Goal: Task Accomplishment & Management: Manage account settings

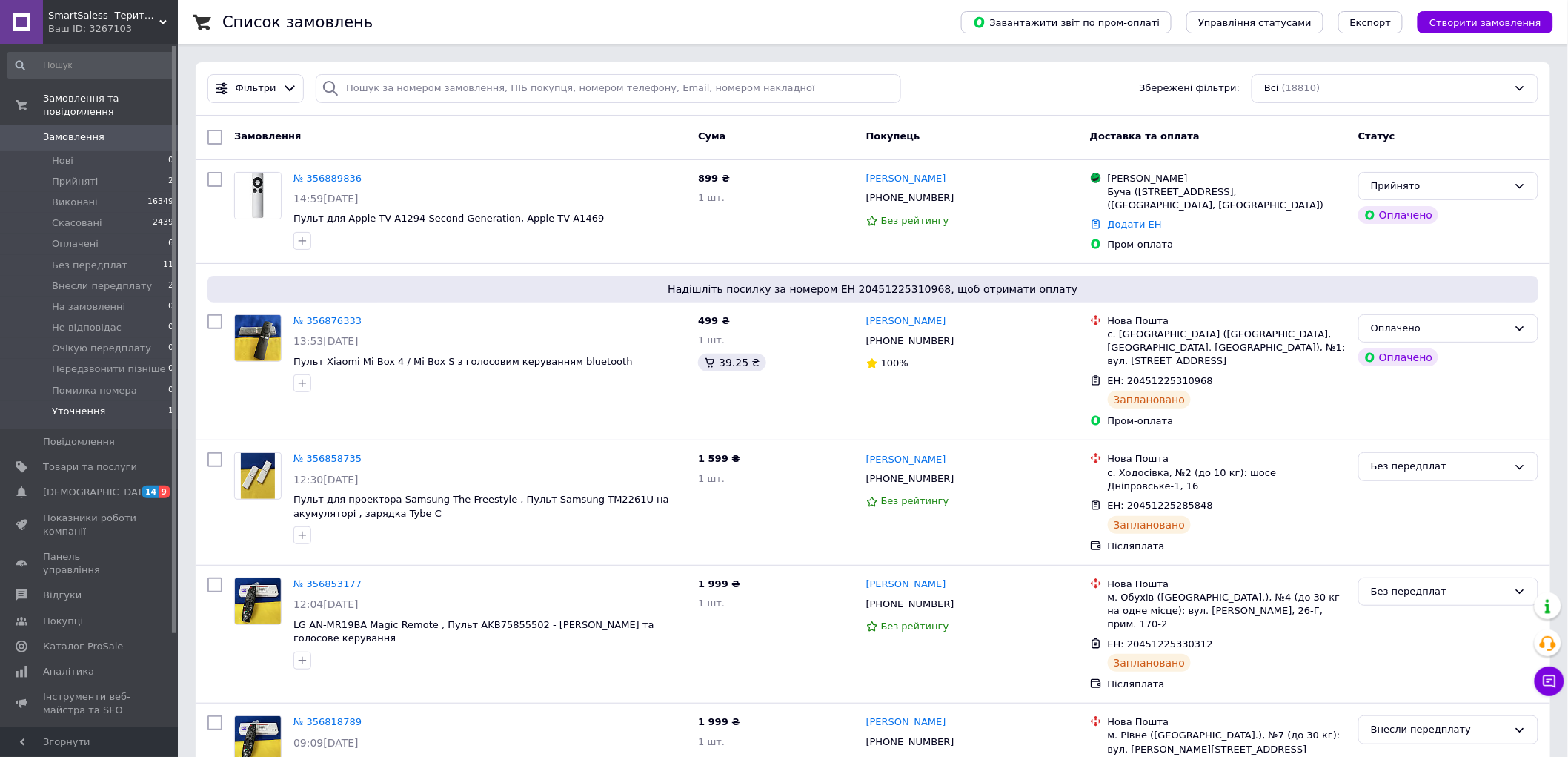
click at [126, 402] on li "Уточнення 1" at bounding box center [91, 415] width 182 height 28
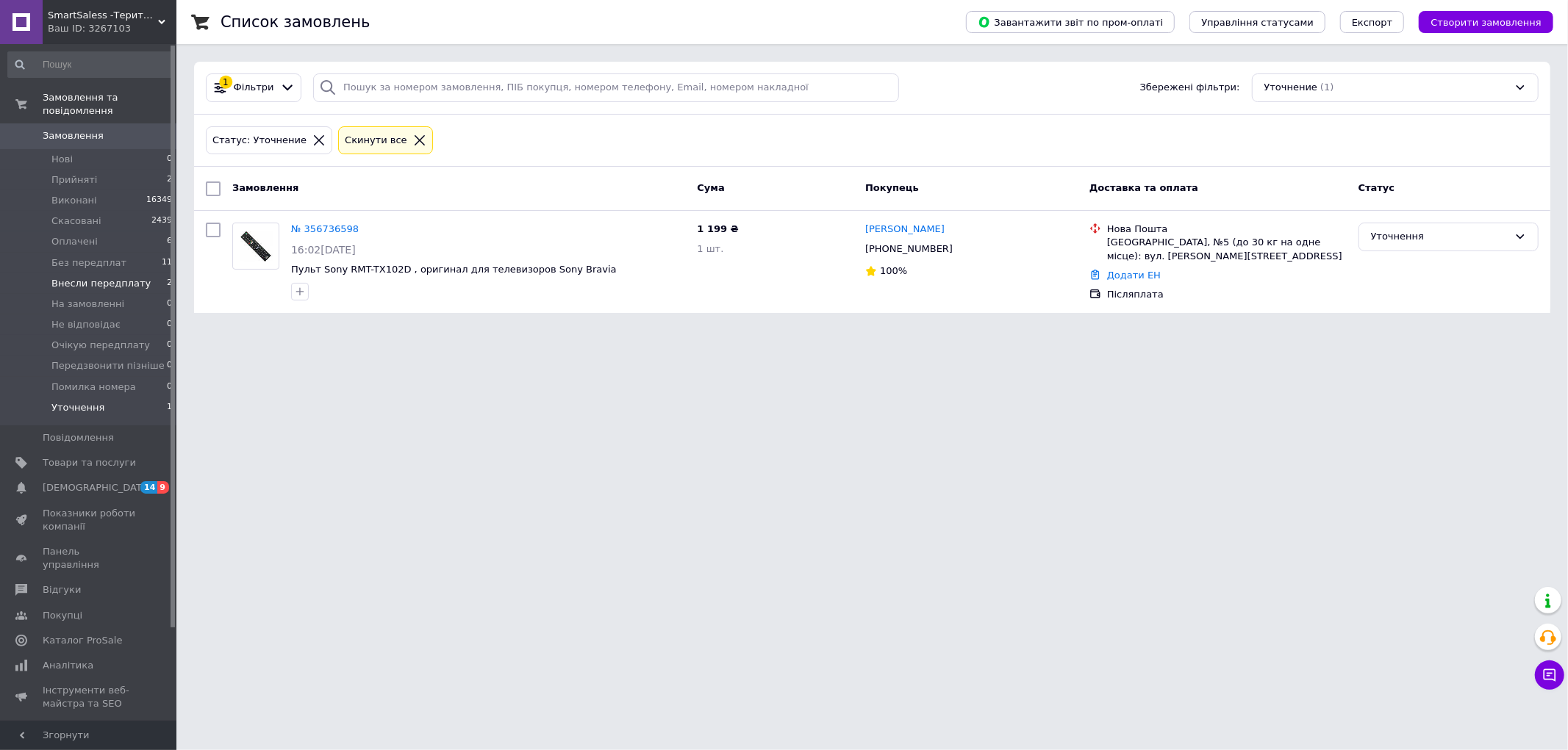
click at [111, 277] on span "Внесли передплату" at bounding box center [101, 284] width 100 height 13
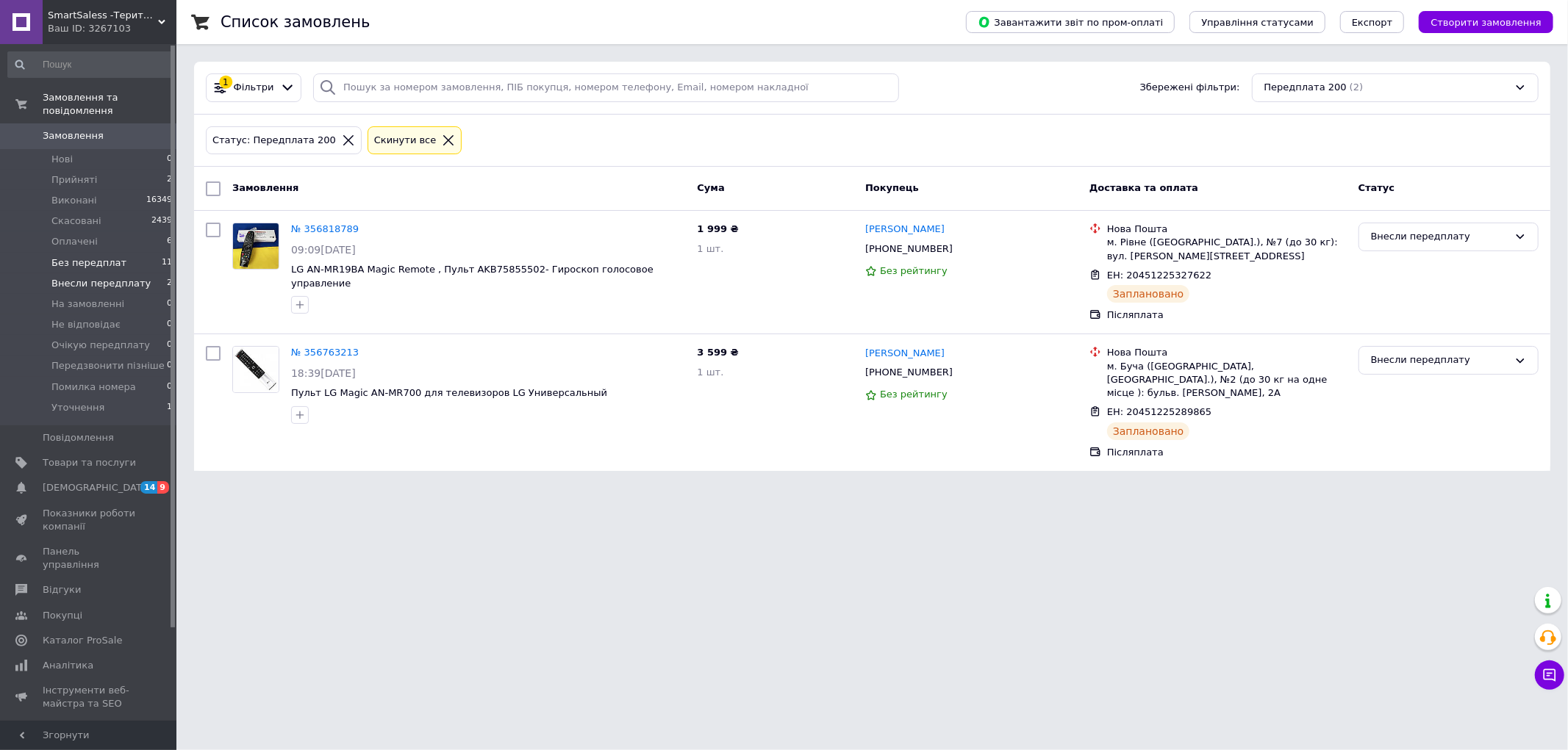
click at [103, 256] on span "Без передплат" at bounding box center [89, 263] width 75 height 13
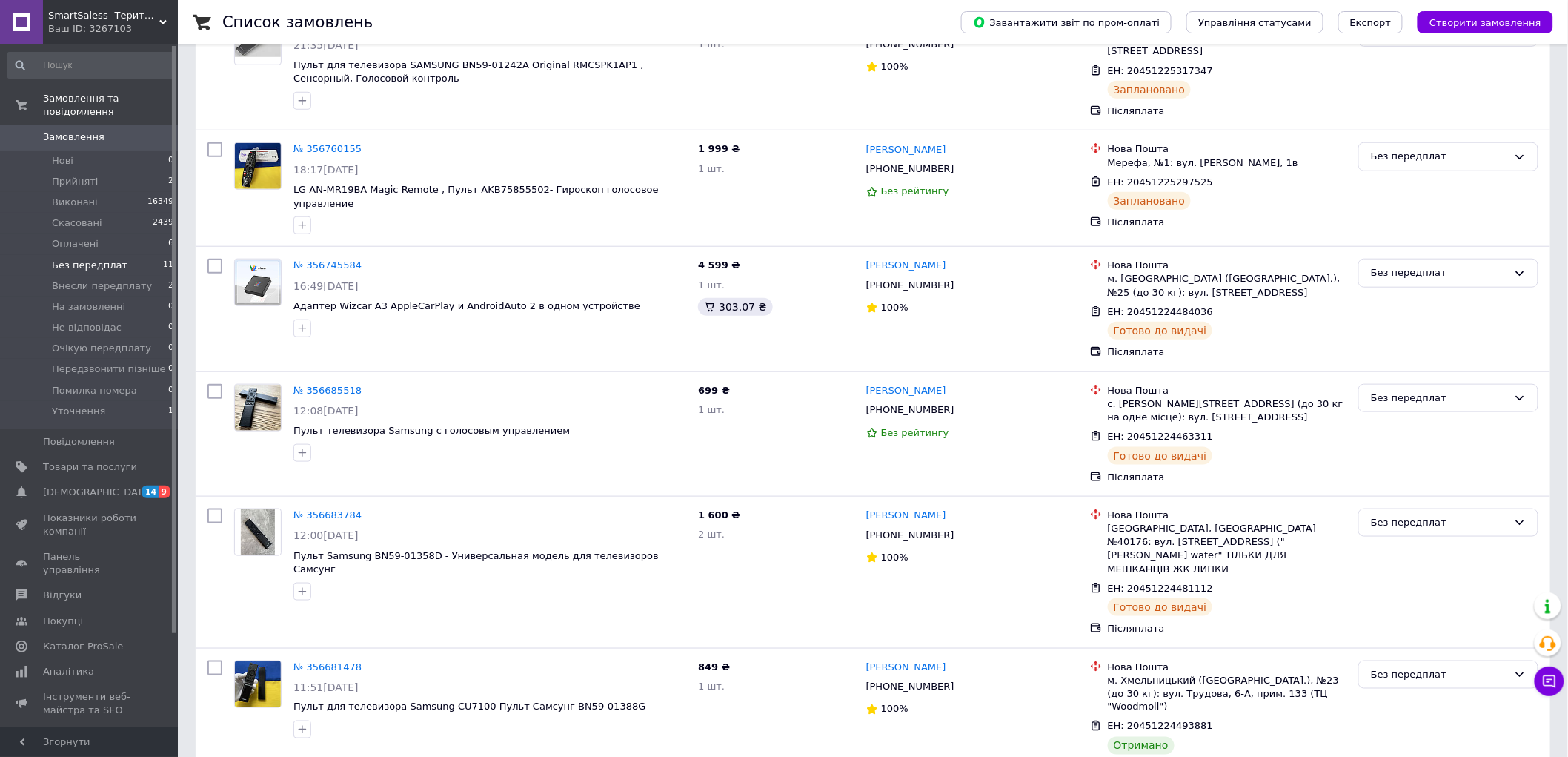
scroll to position [829, 0]
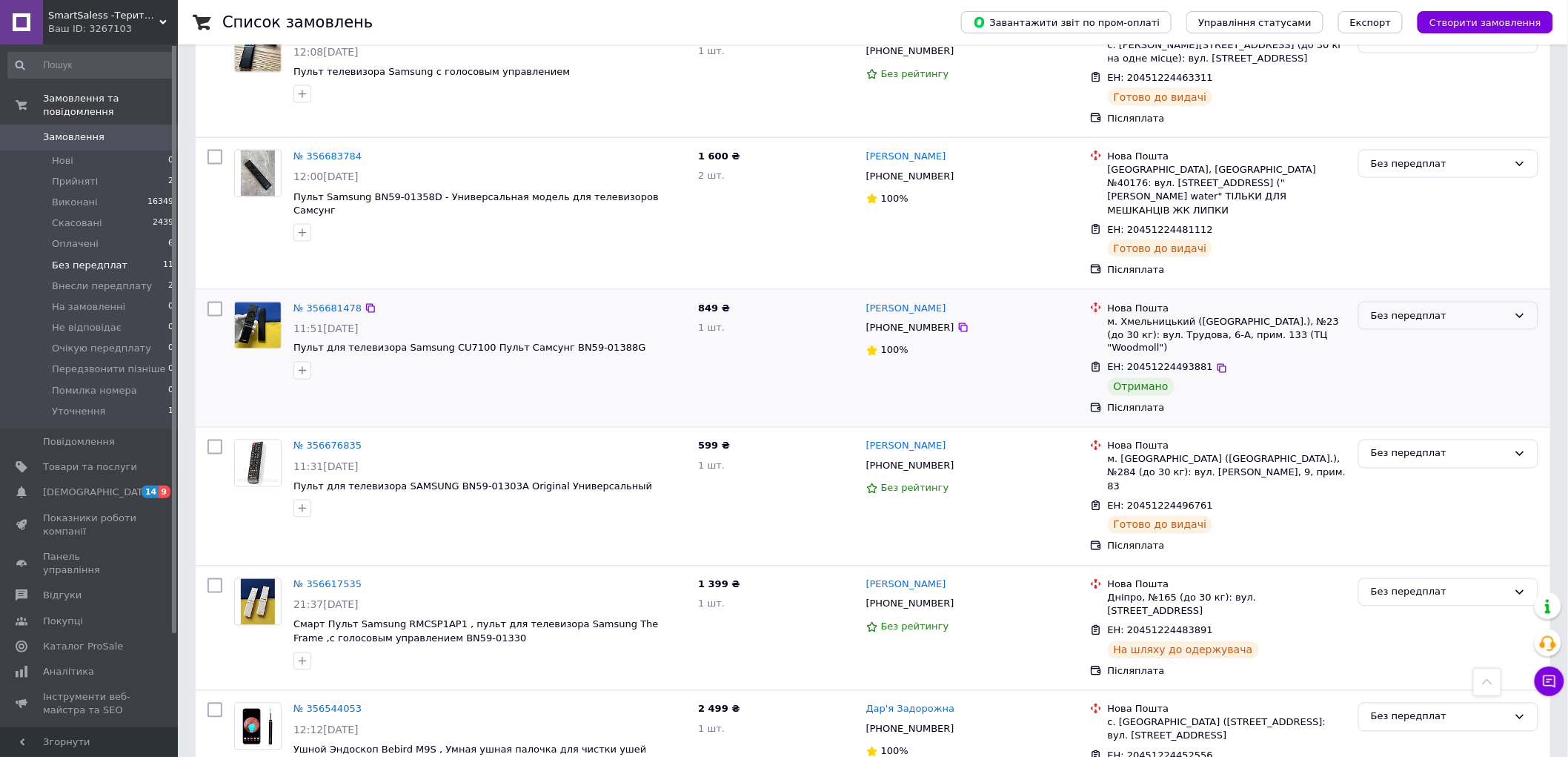
click at [1422, 309] on div "Без передплат" at bounding box center [1439, 316] width 137 height 16
click at [1409, 361] on li "Виконано" at bounding box center [1448, 374] width 178 height 28
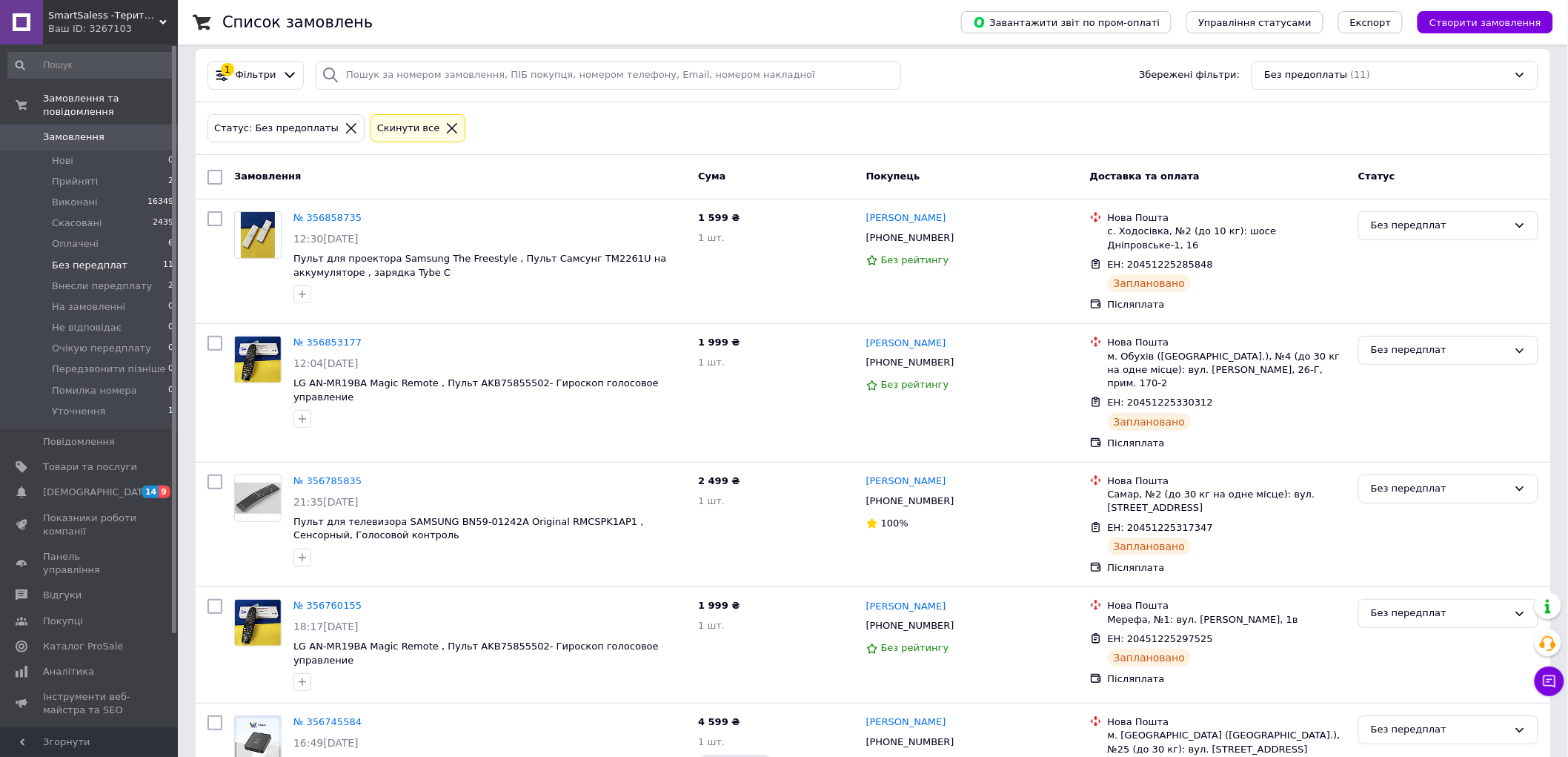
scroll to position [0, 0]
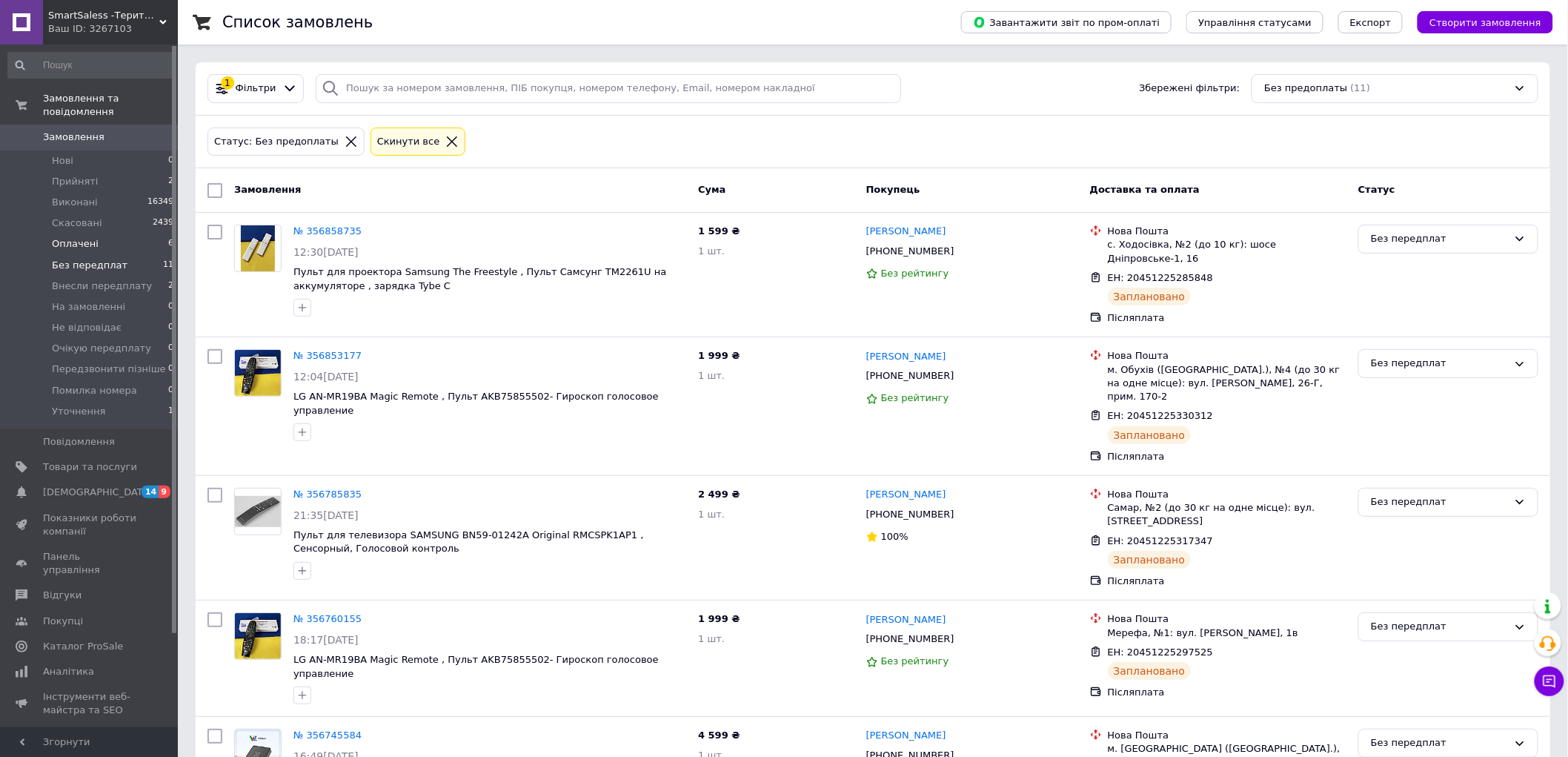
click at [121, 233] on li "Оплачені 6" at bounding box center [91, 244] width 182 height 21
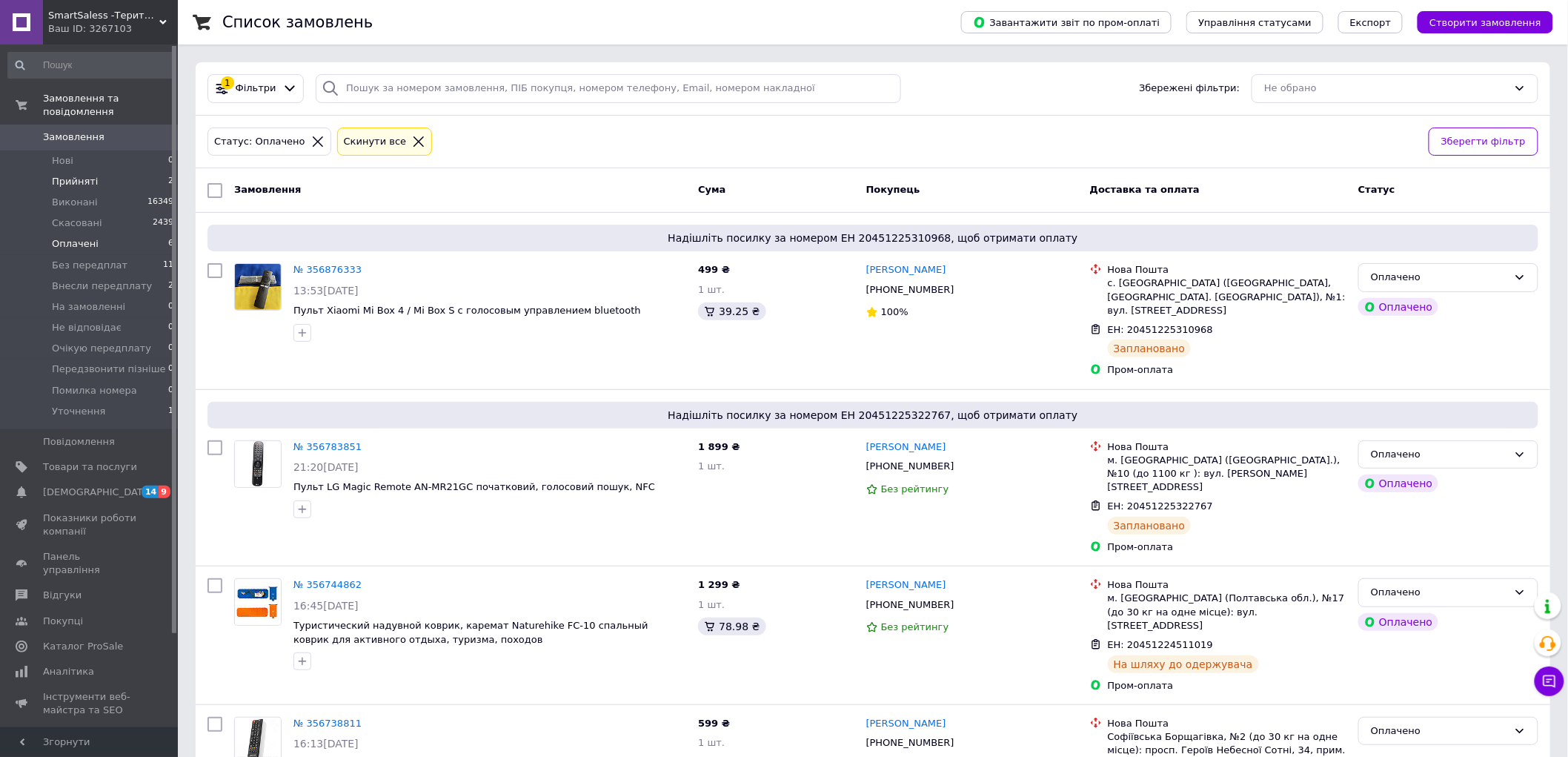
click at [86, 175] on span "Прийняті" at bounding box center [75, 181] width 46 height 13
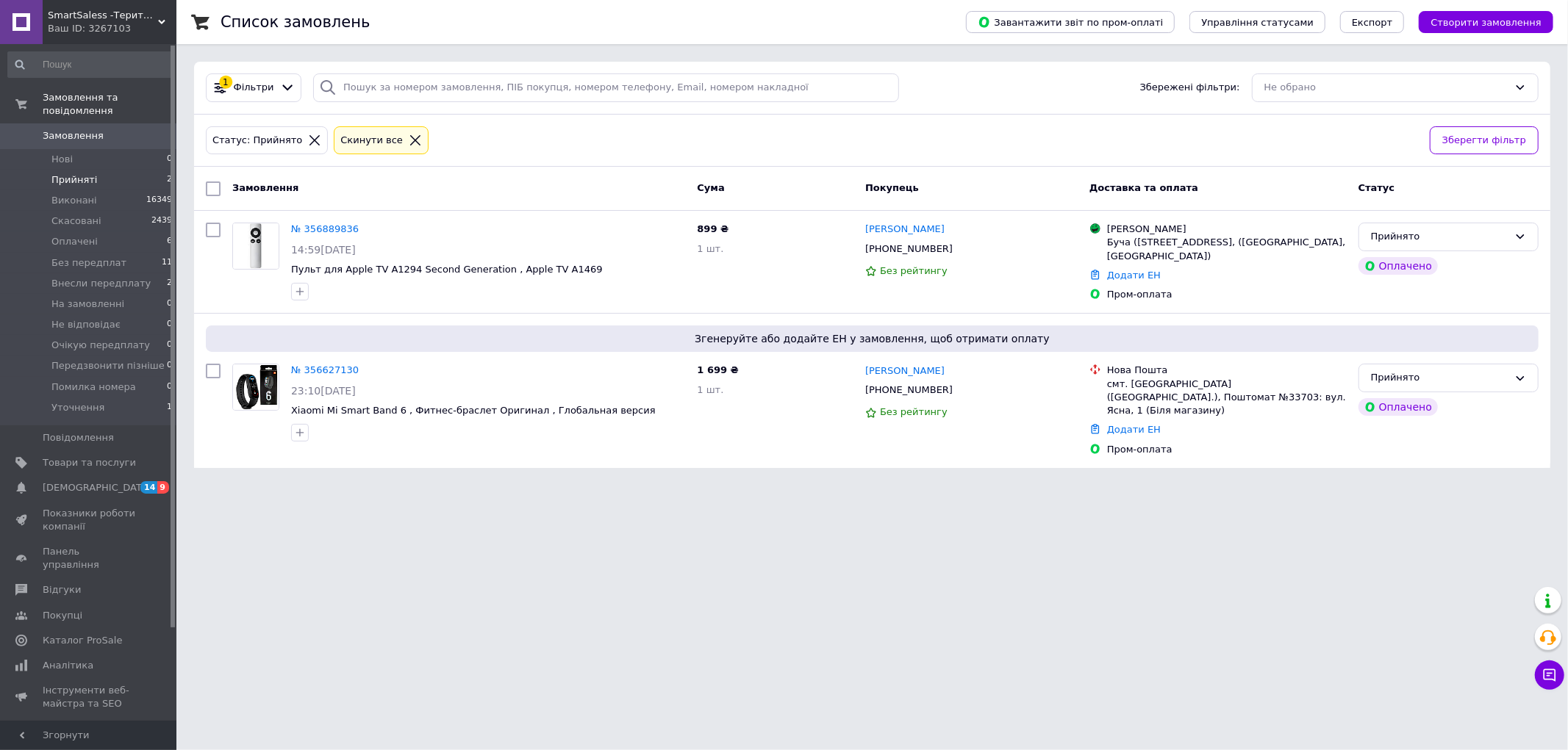
click at [408, 136] on icon at bounding box center [415, 140] width 13 height 13
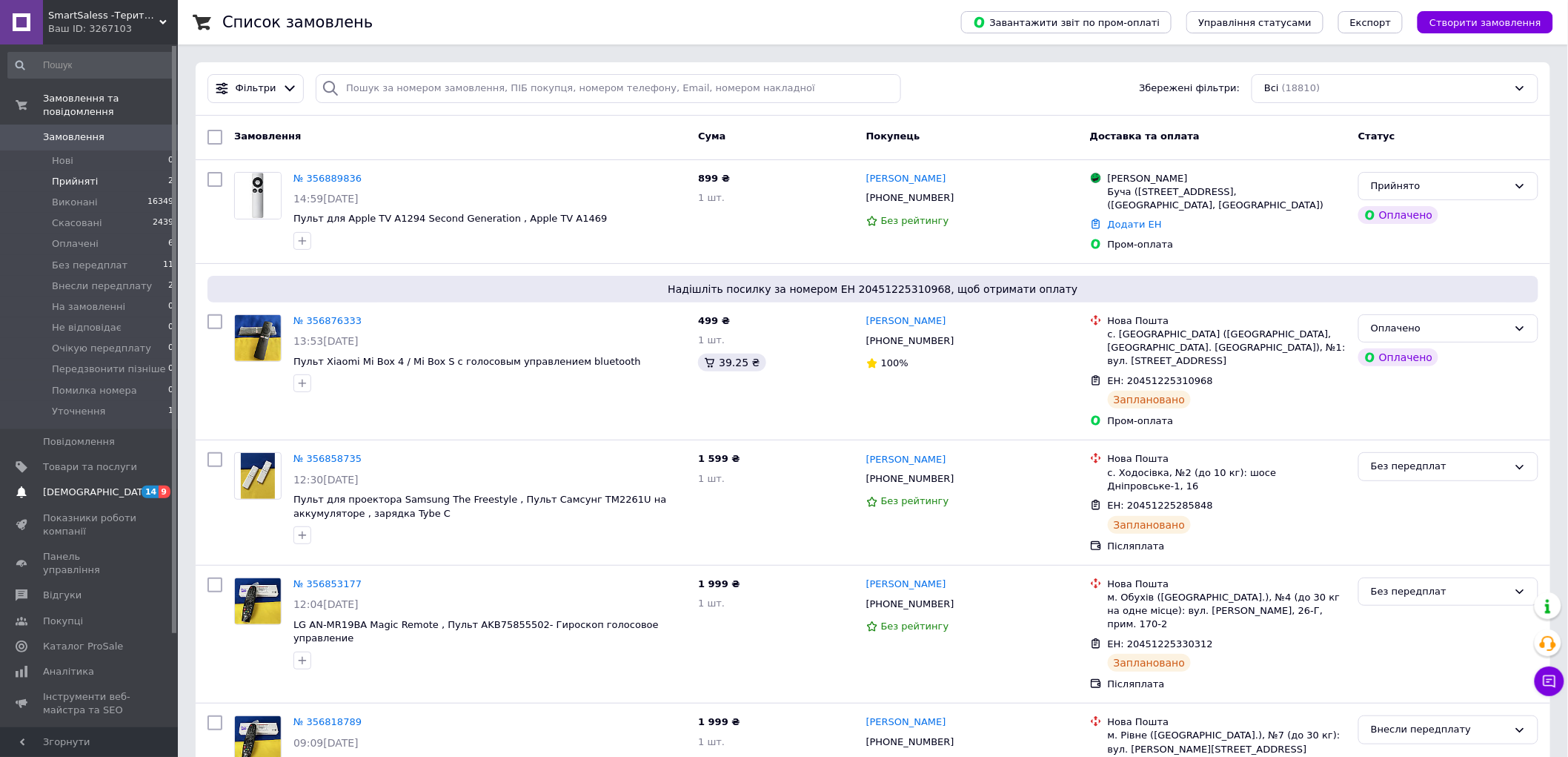
click at [80, 486] on span "[DEMOGRAPHIC_DATA]" at bounding box center [98, 492] width 110 height 13
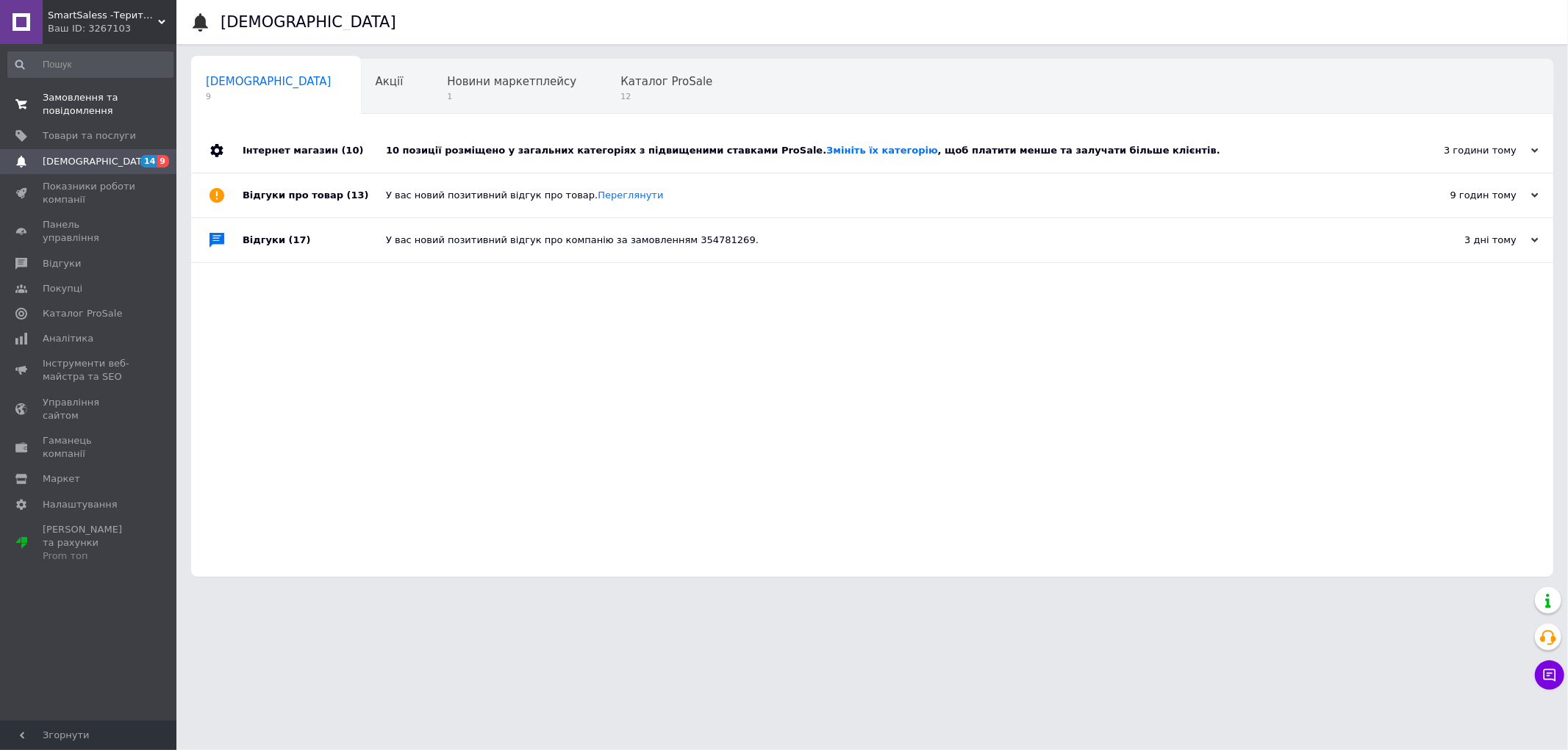
click at [92, 98] on span "Замовлення та повідомлення" at bounding box center [89, 105] width 94 height 27
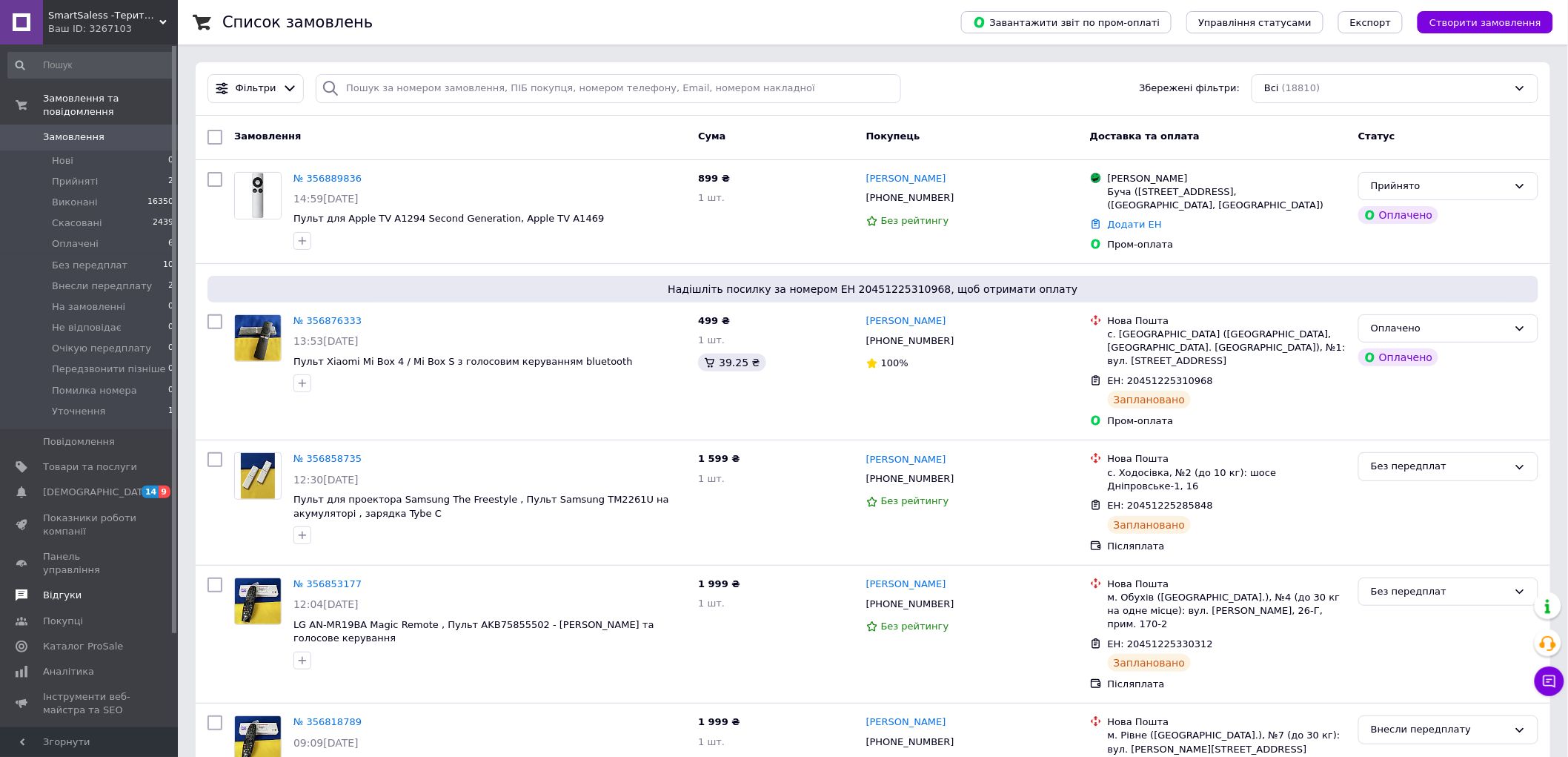
click at [68, 589] on span "Відгуки" at bounding box center [62, 596] width 39 height 13
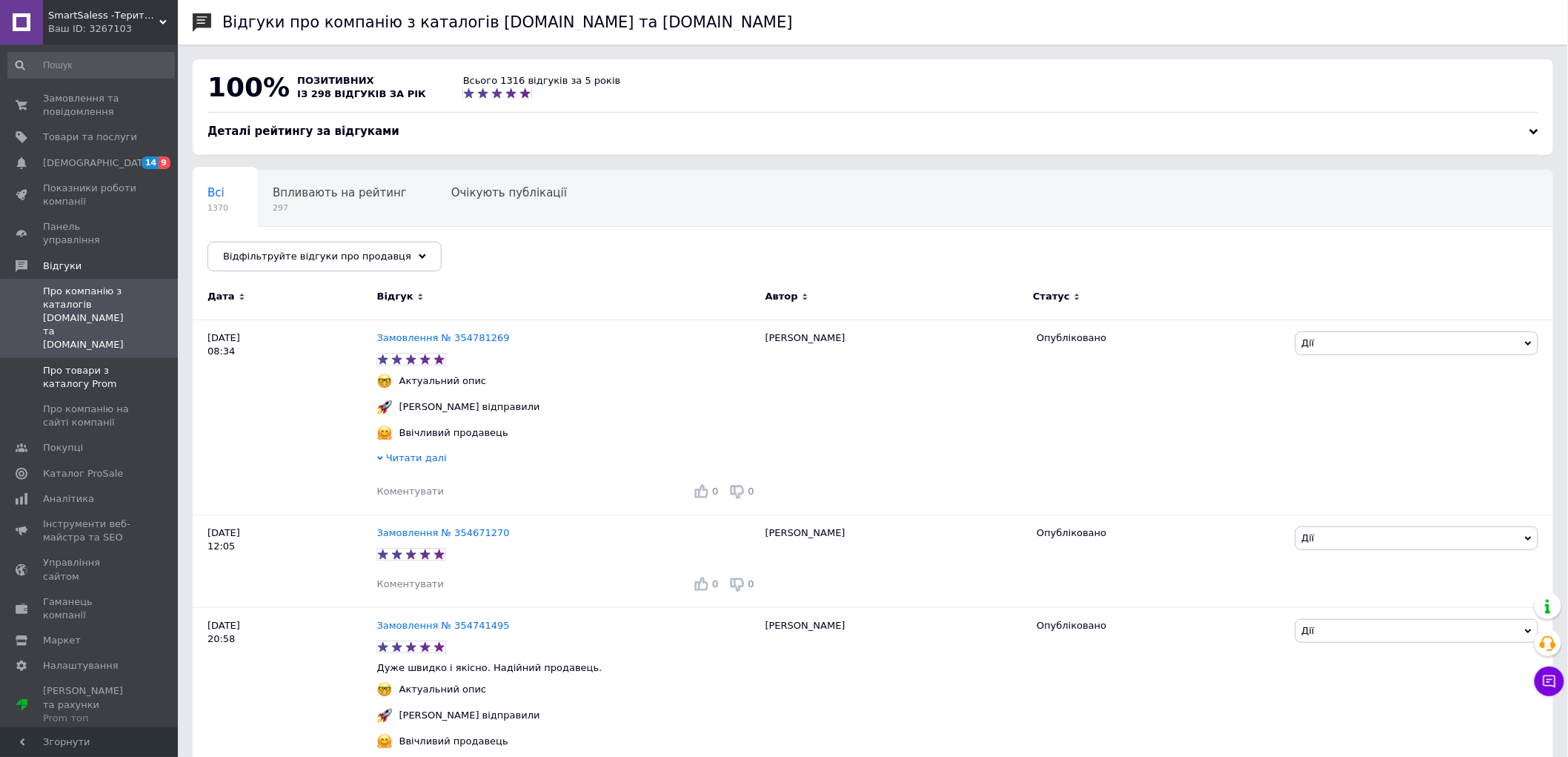
click at [74, 364] on span "Про товари з каталогу Prom" at bounding box center [90, 378] width 94 height 27
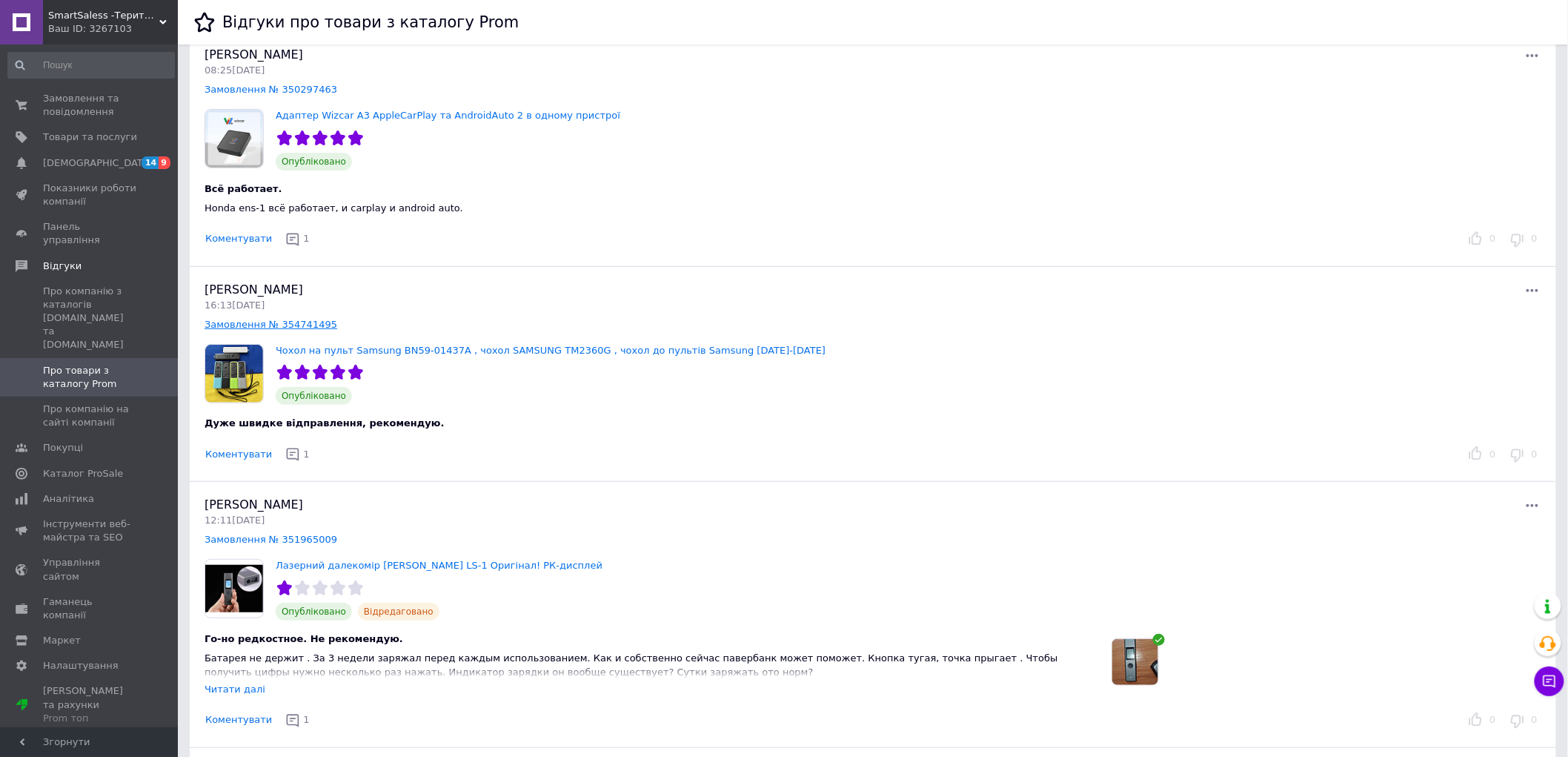
scroll to position [83, 0]
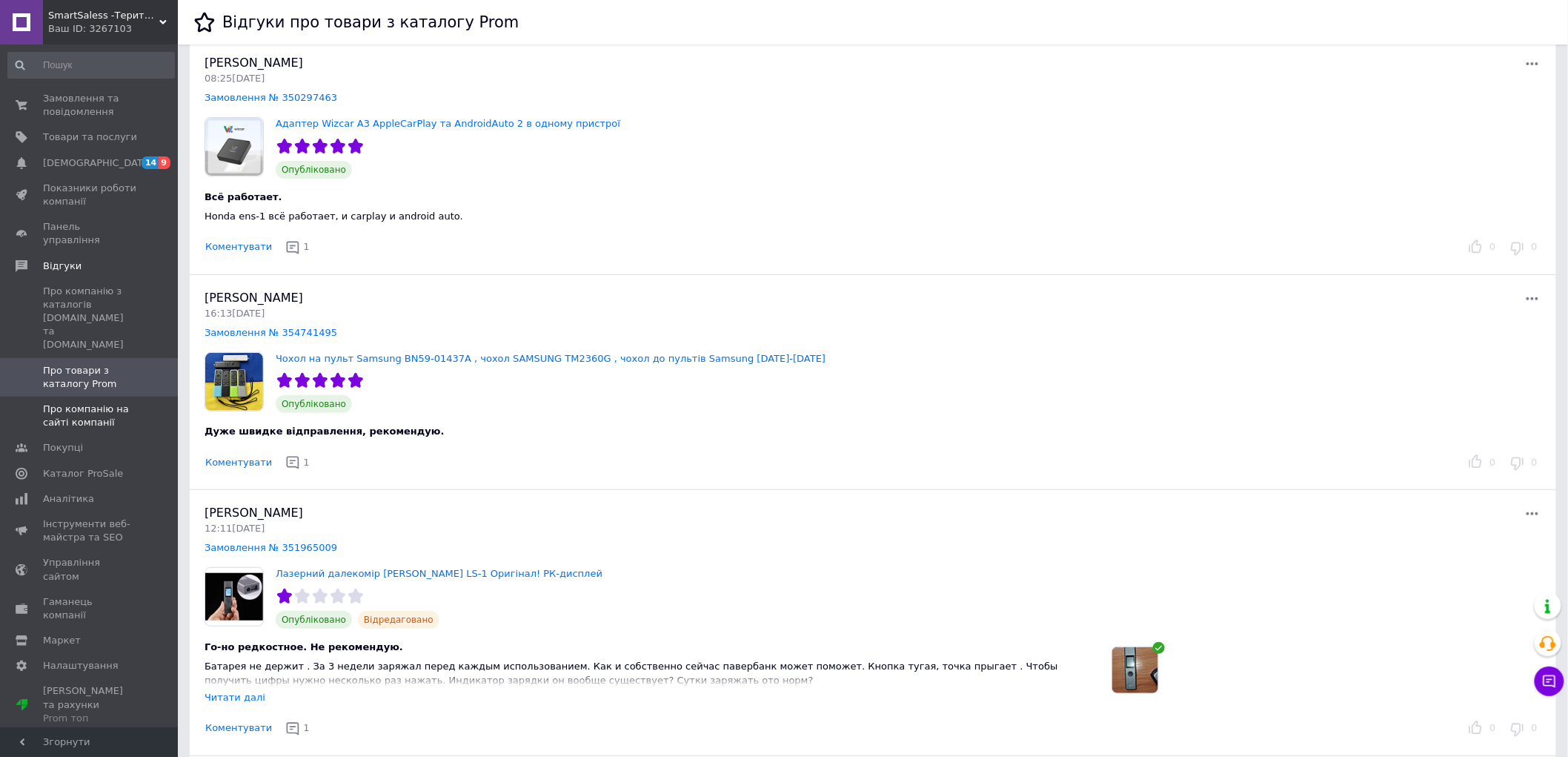
click at [80, 402] on span "Про компанію на сайті компанії" at bounding box center [90, 416] width 94 height 27
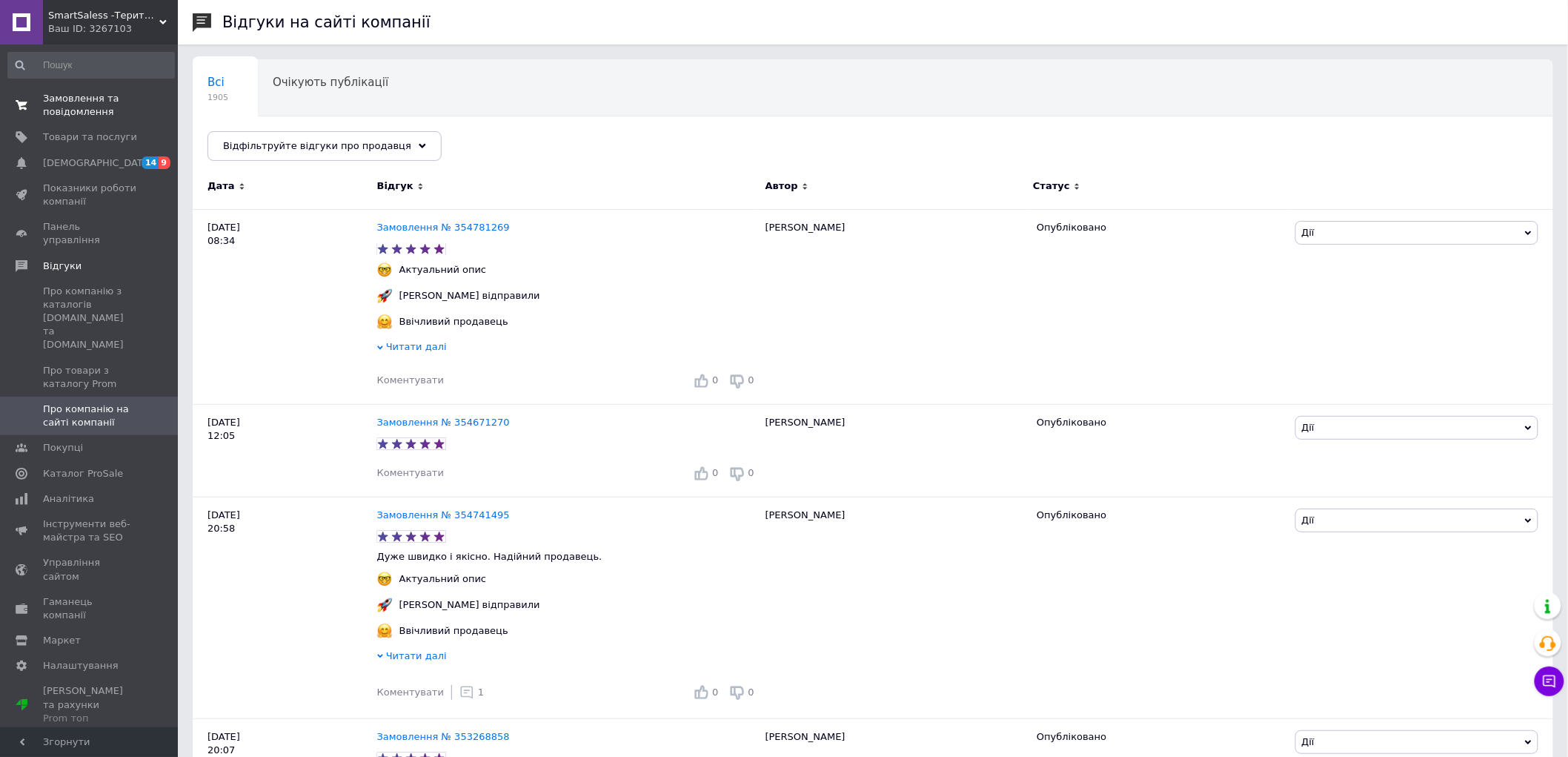
click at [76, 115] on span "Замовлення та повідомлення" at bounding box center [90, 106] width 94 height 27
